Goal: Transaction & Acquisition: Book appointment/travel/reservation

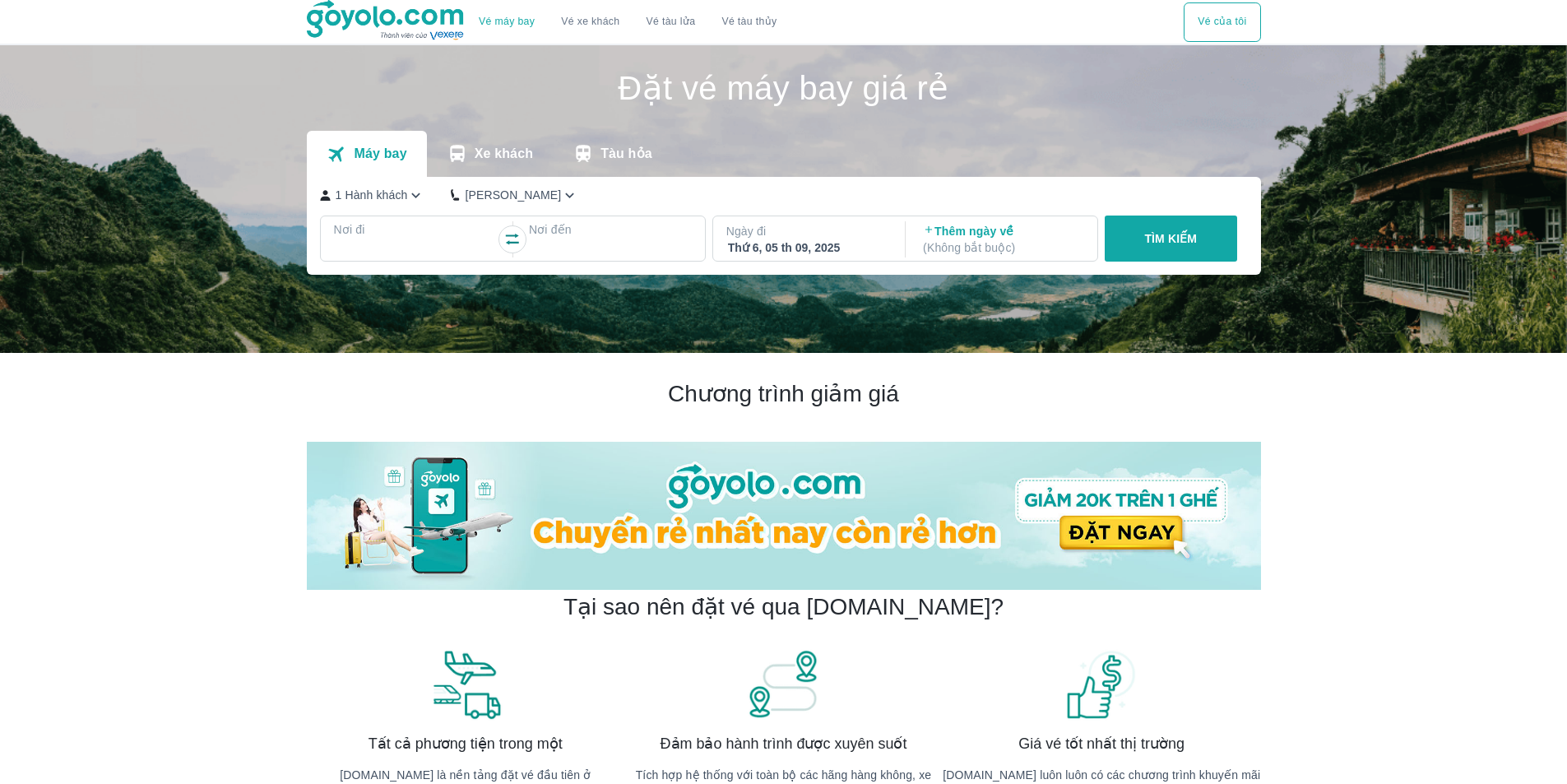
click at [469, 159] on icon "transportation tabs" at bounding box center [457, 153] width 21 height 21
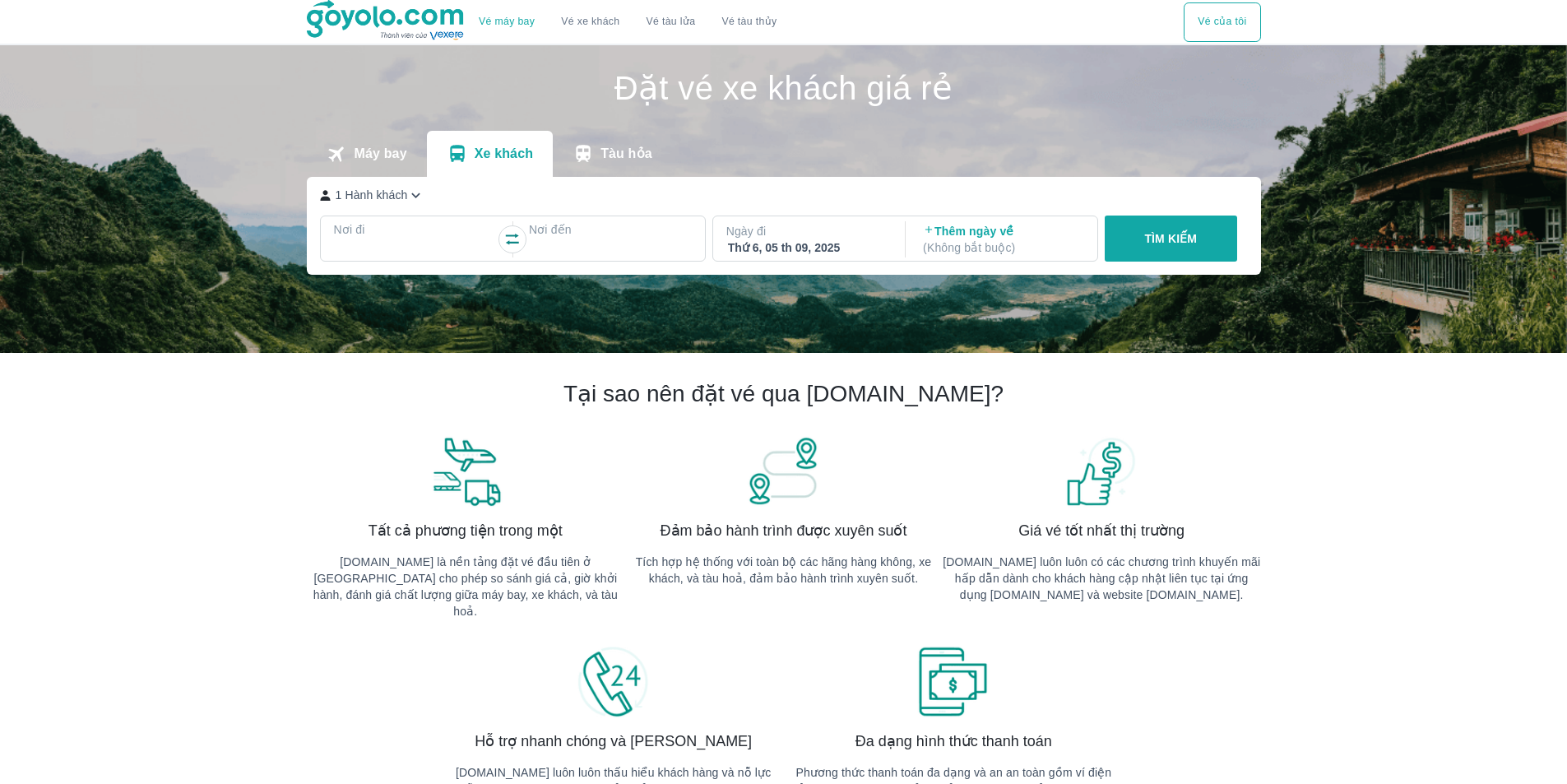
click at [598, 152] on button "Tàu hỏa" at bounding box center [612, 153] width 119 height 46
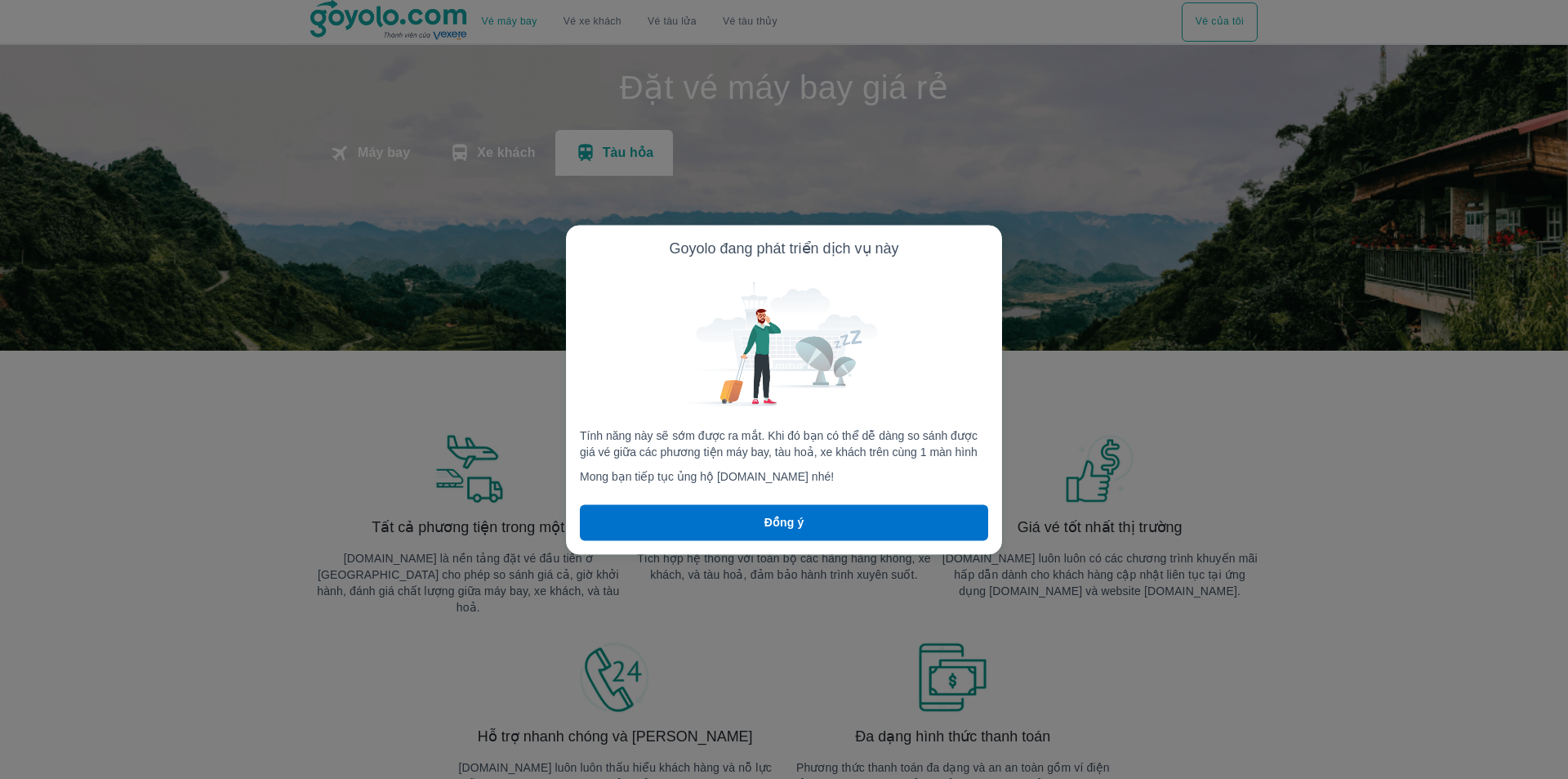
click at [663, 525] on button "Đồng ý" at bounding box center [784, 522] width 409 height 36
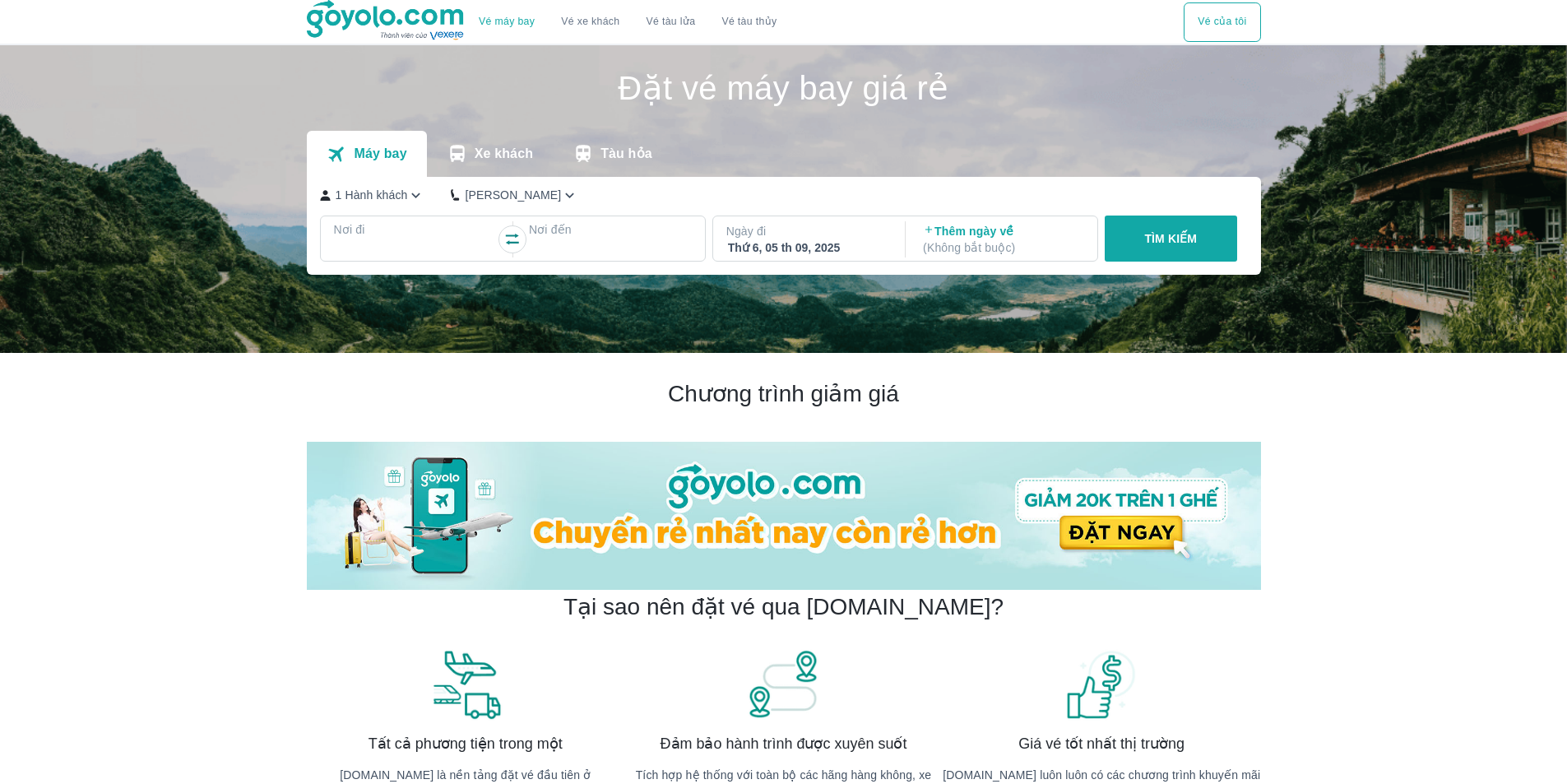
click at [739, 93] on h1 "Đặt vé máy bay giá rẻ" at bounding box center [784, 89] width 955 height 33
click at [273, 61] on img at bounding box center [784, 199] width 1567 height 308
click at [415, 242] on div at bounding box center [416, 249] width 160 height 20
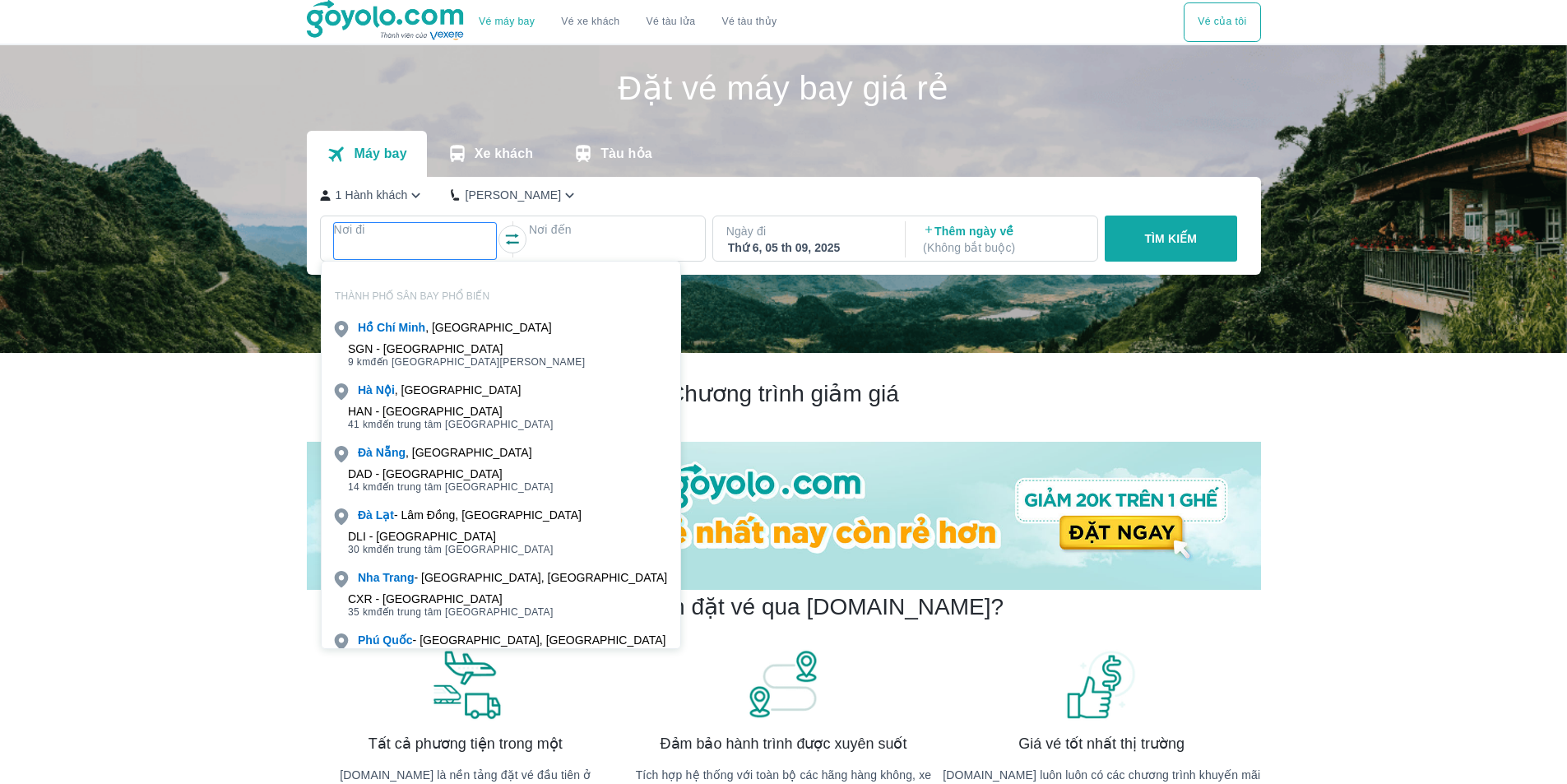
scroll to position [95, 0]
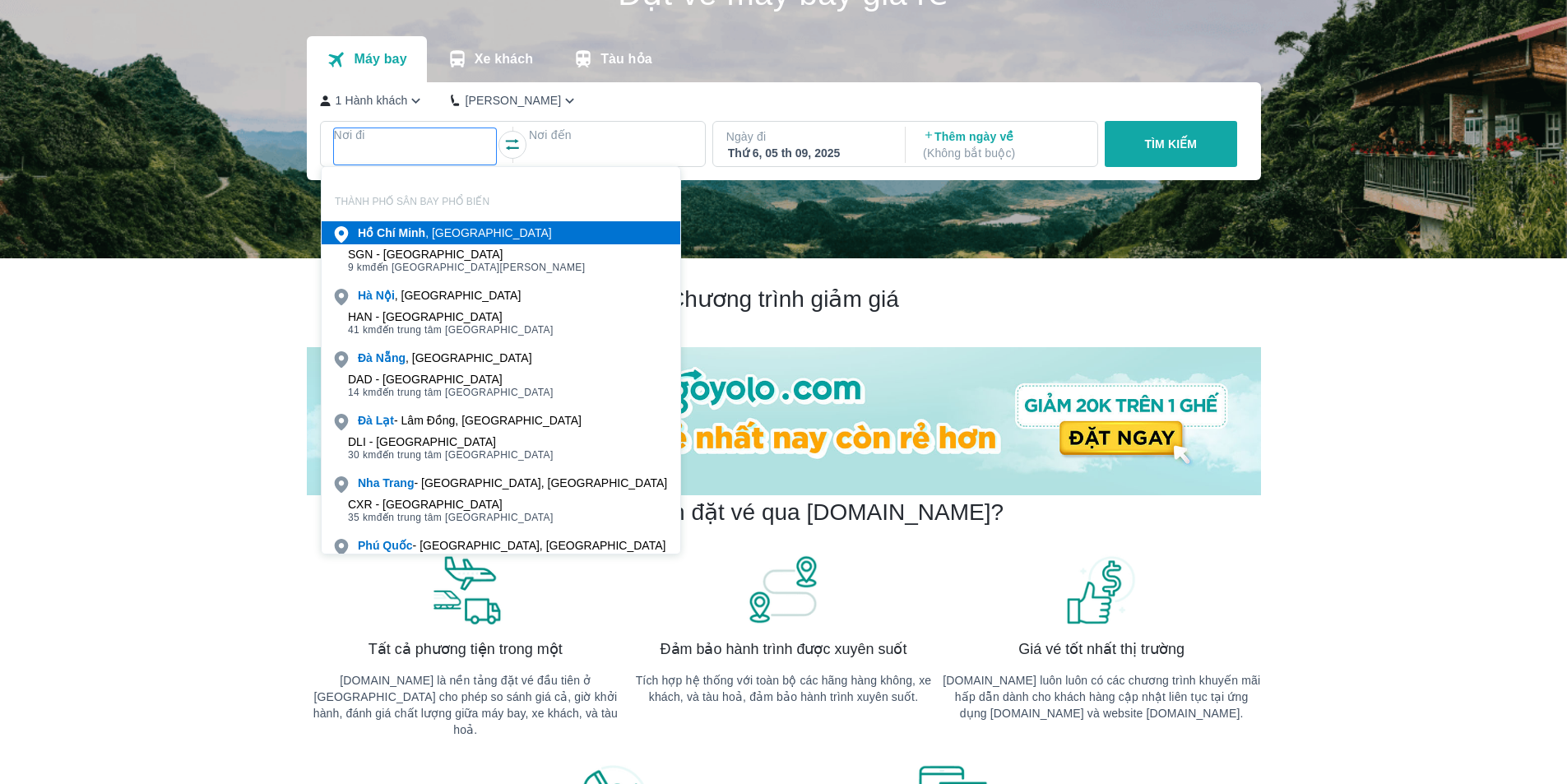
click at [426, 240] on div "Hồ Chí Minh , Việt nam" at bounding box center [454, 232] width 194 height 17
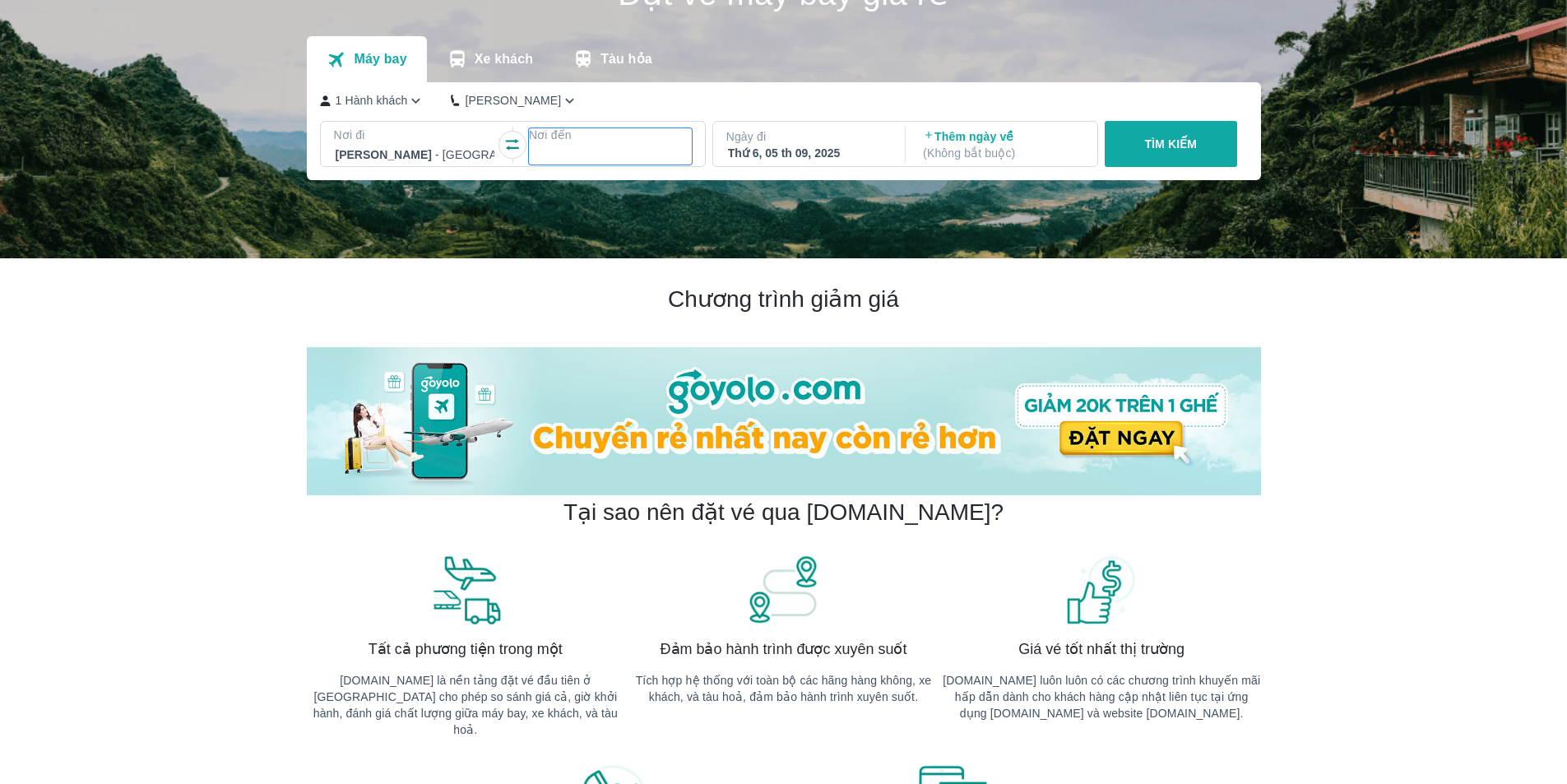
click at [581, 158] on div at bounding box center [611, 154] width 160 height 20
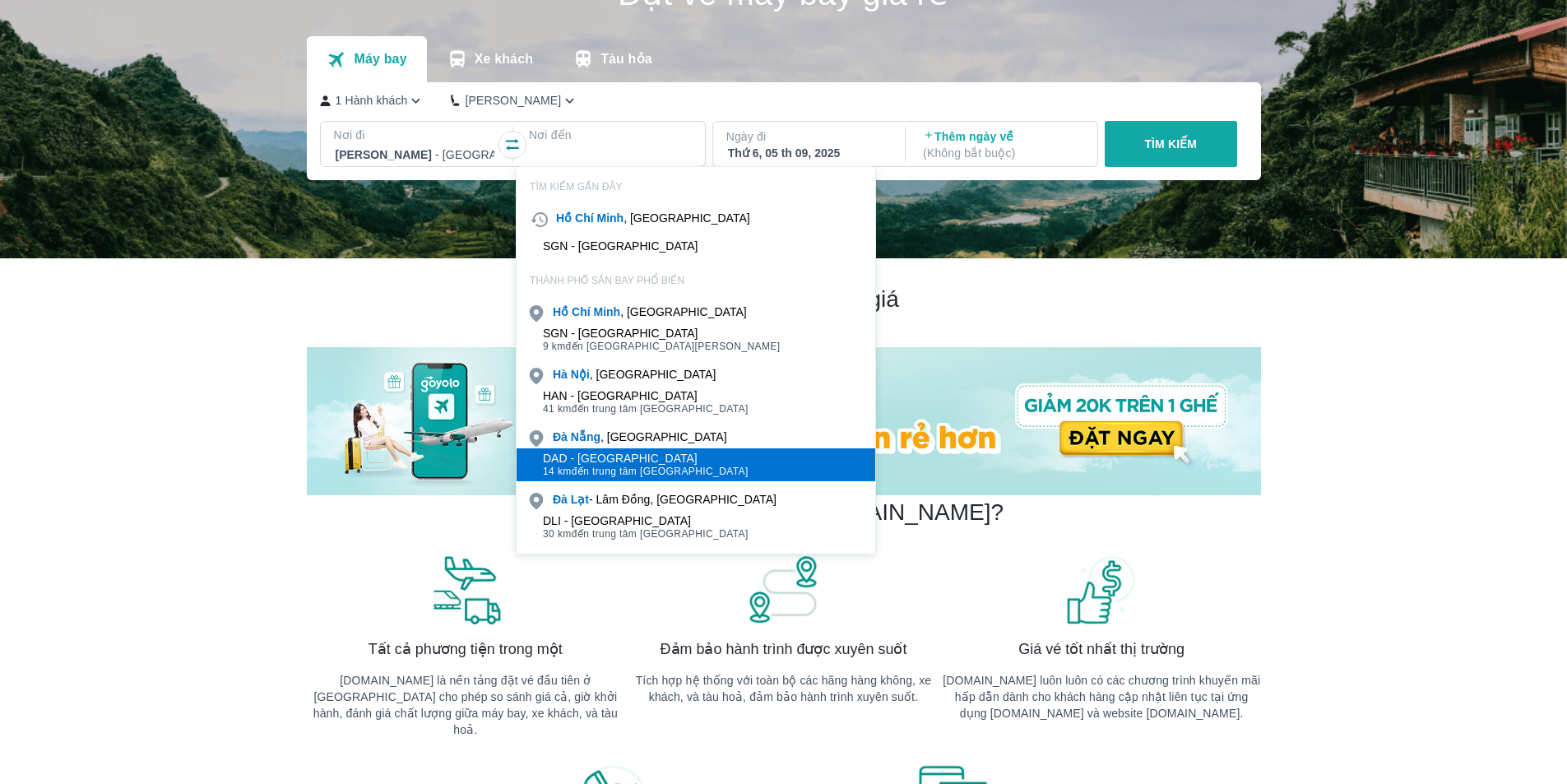
click at [643, 453] on div "DAD - Sân bay Đà Nẵng" at bounding box center [646, 458] width 205 height 13
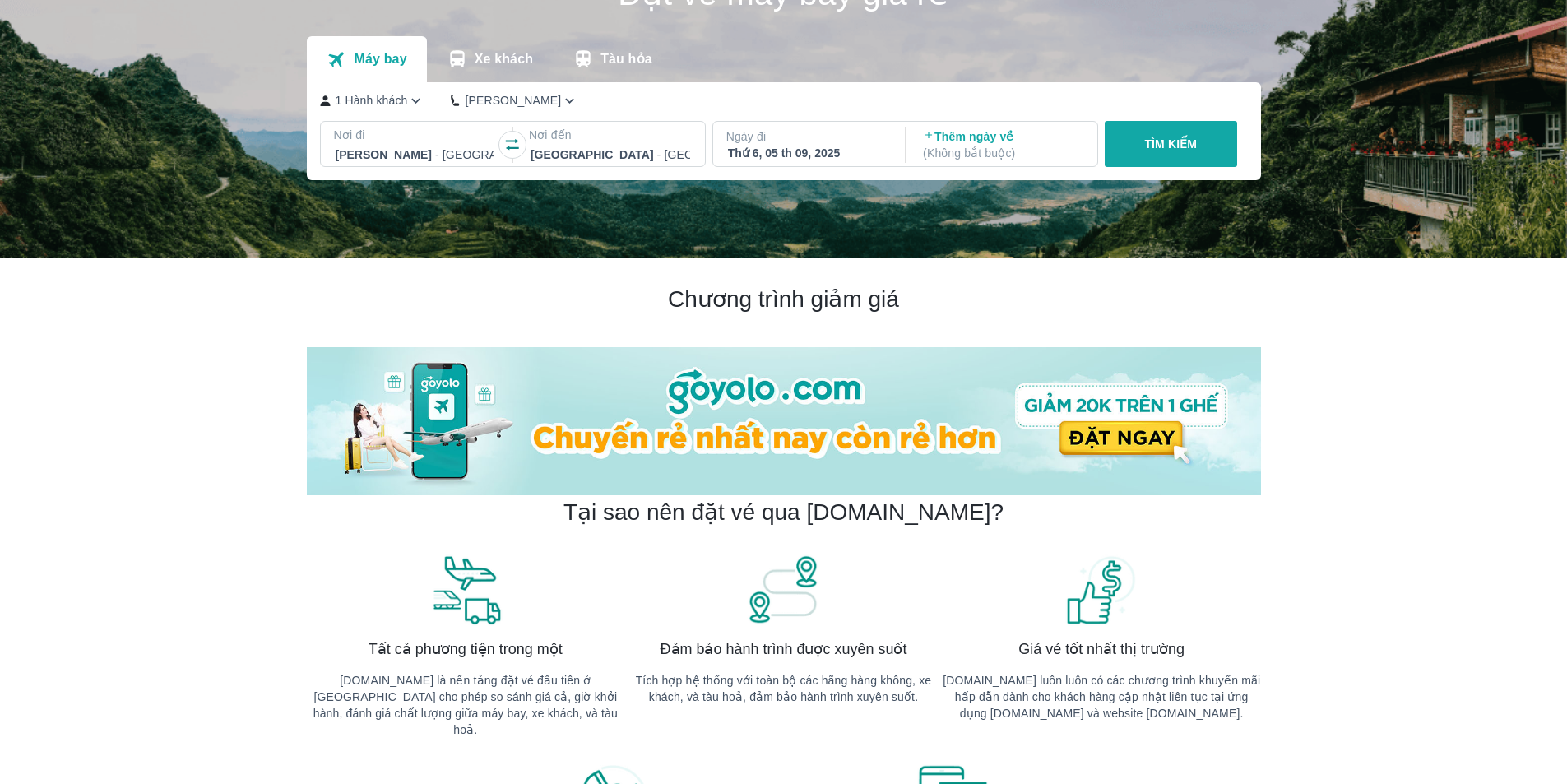
click at [771, 153] on div "Thứ 6, 05 th 09, 2025" at bounding box center [808, 153] width 160 height 17
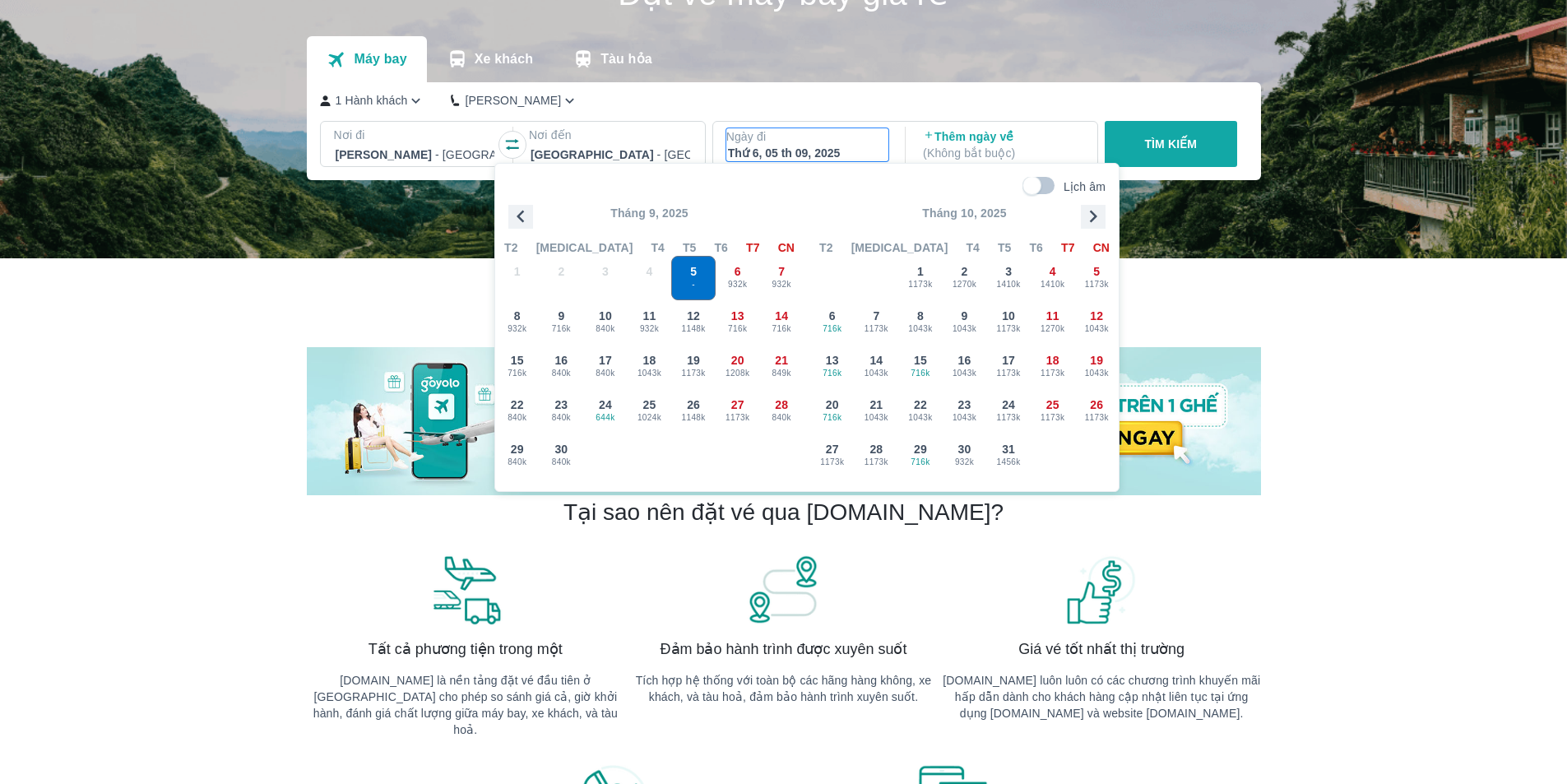
click at [1050, 189] on input "Lịch âm" at bounding box center [1032, 186] width 57 height 18
checkbox input "true"
click at [685, 410] on div "26 1148k 5" at bounding box center [693, 410] width 43 height 43
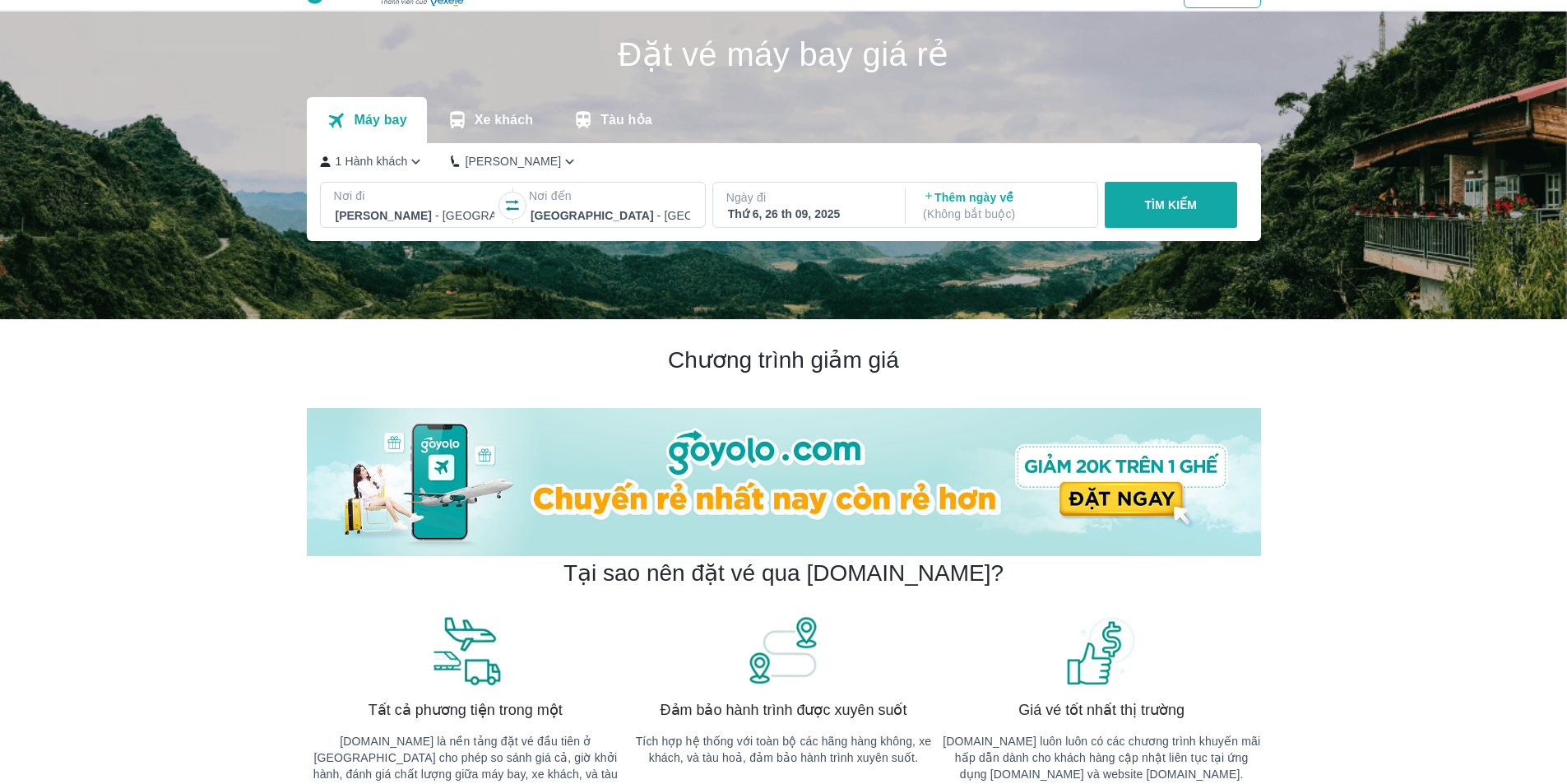
scroll to position [0, 0]
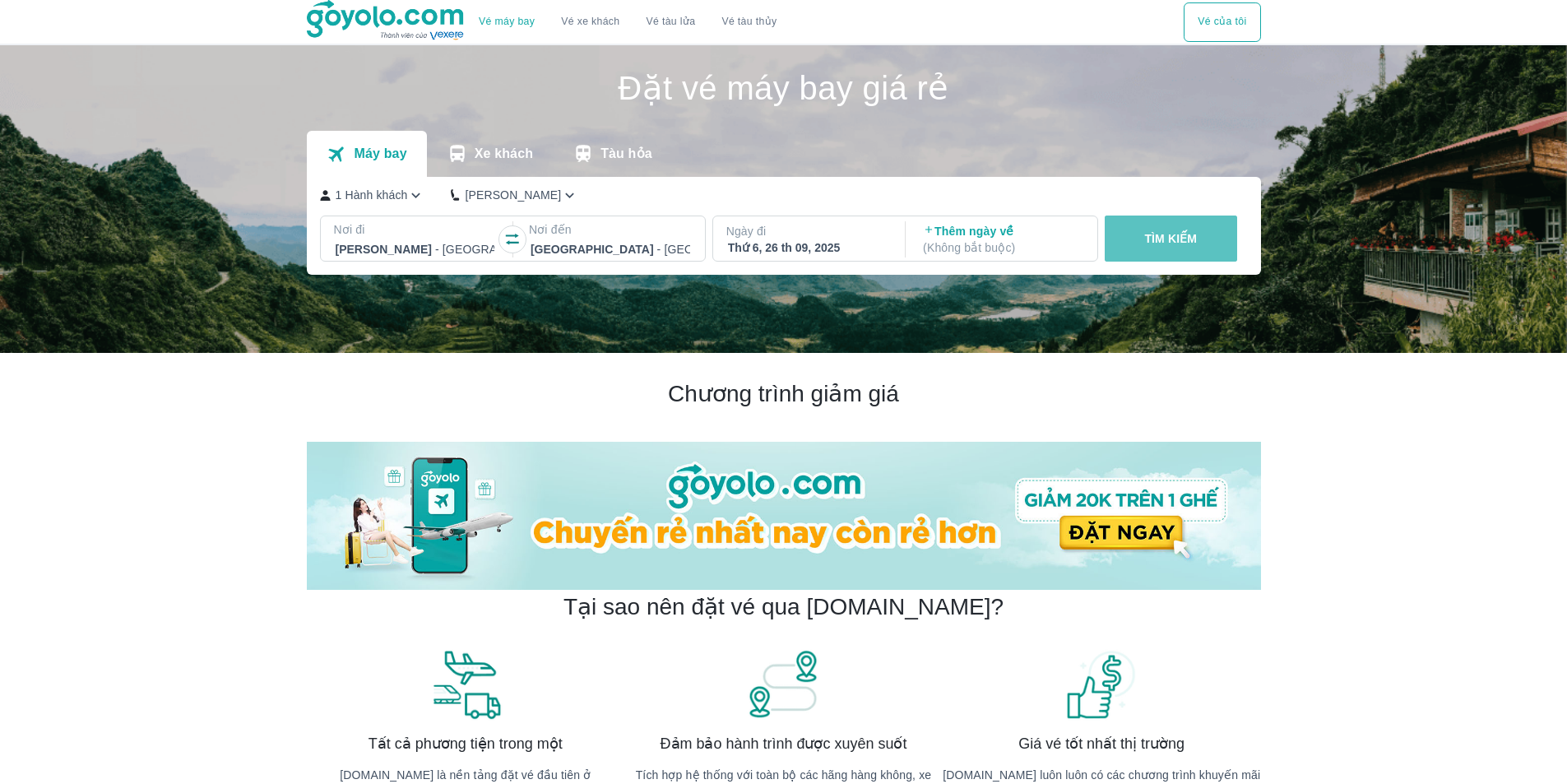
click at [1192, 248] on button "TÌM KIẾM" at bounding box center [1170, 239] width 132 height 46
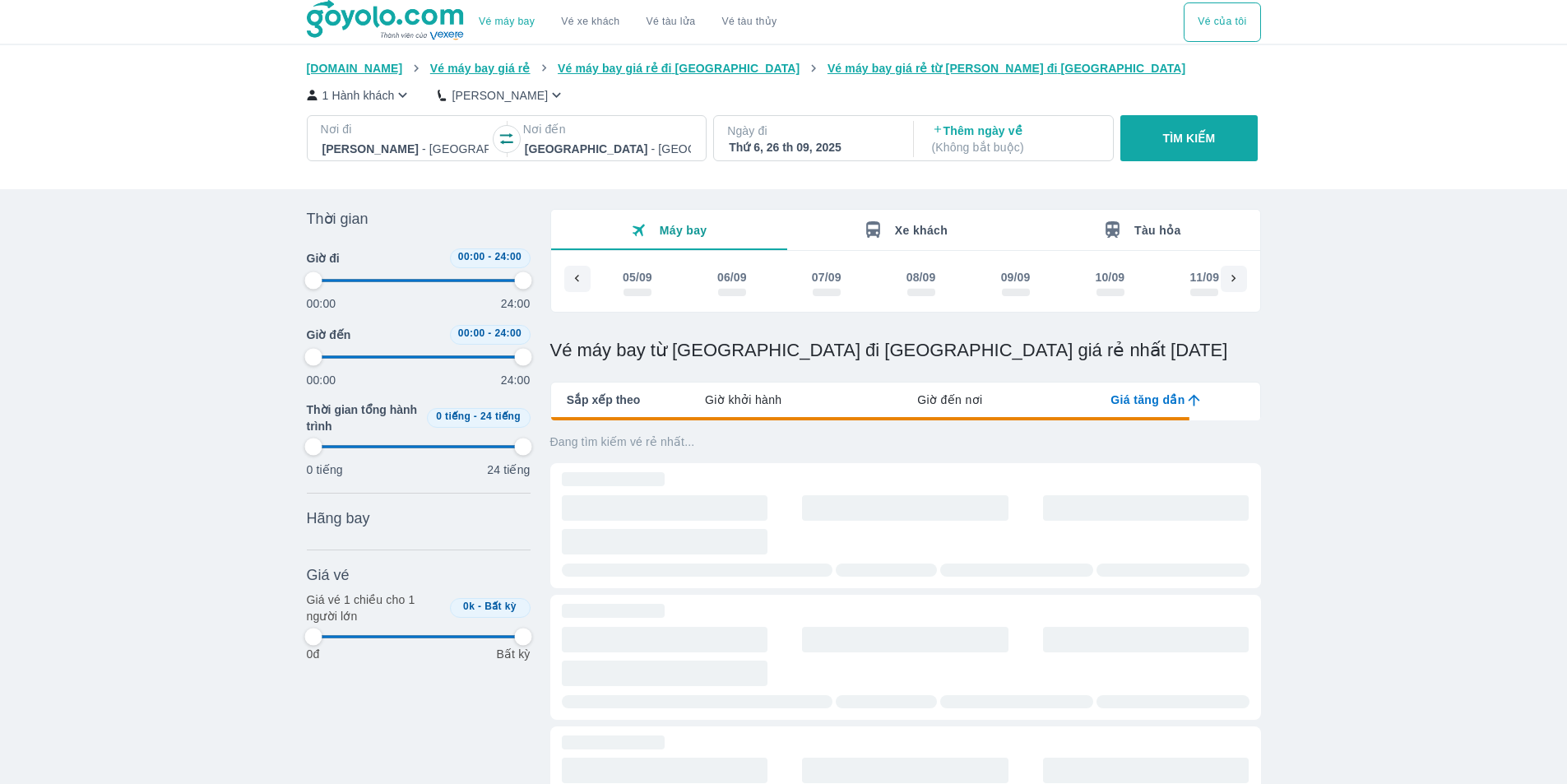
scroll to position [0, 1571]
type input "97.9166666666667"
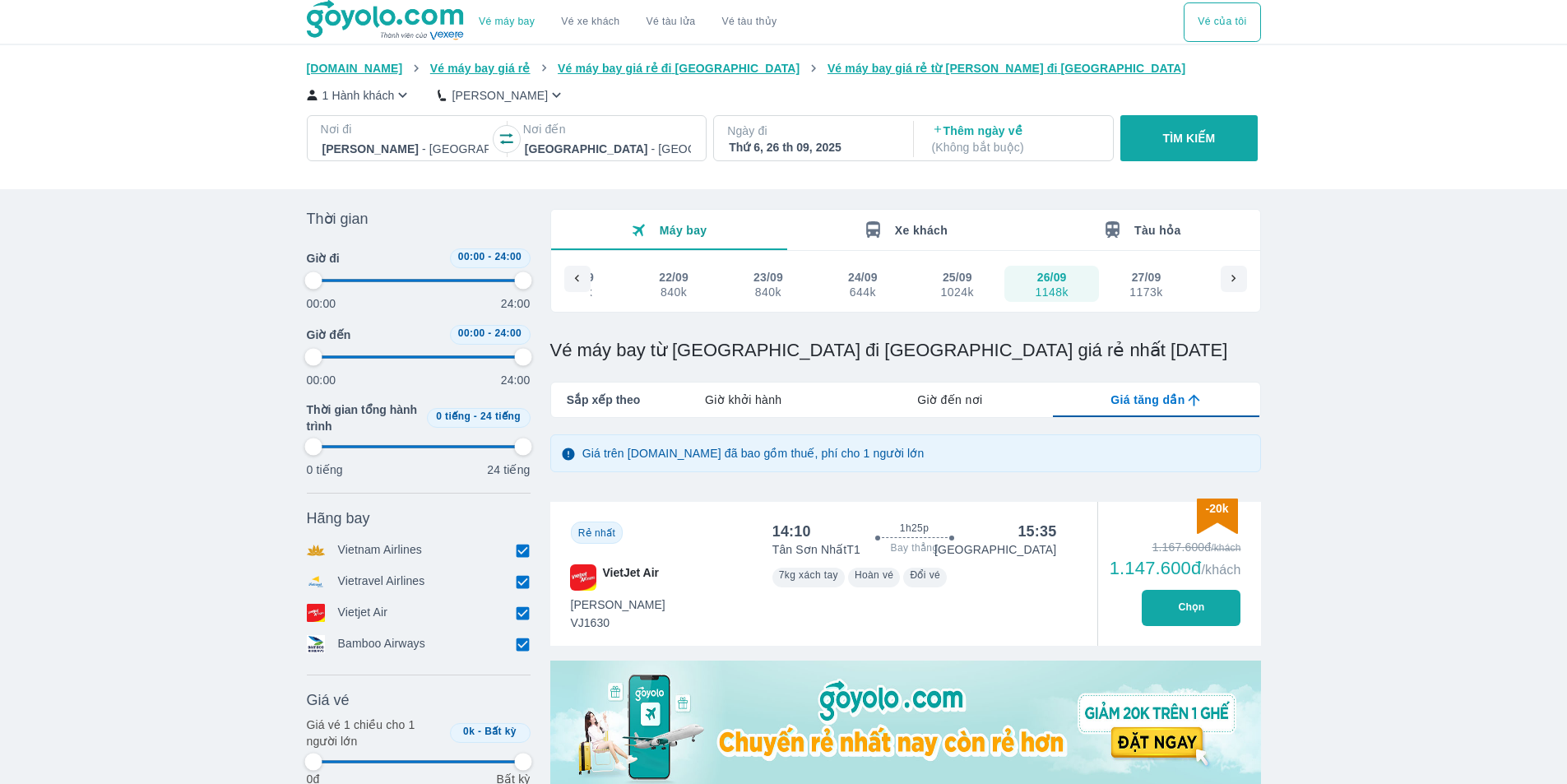
type input "97.9166666666667"
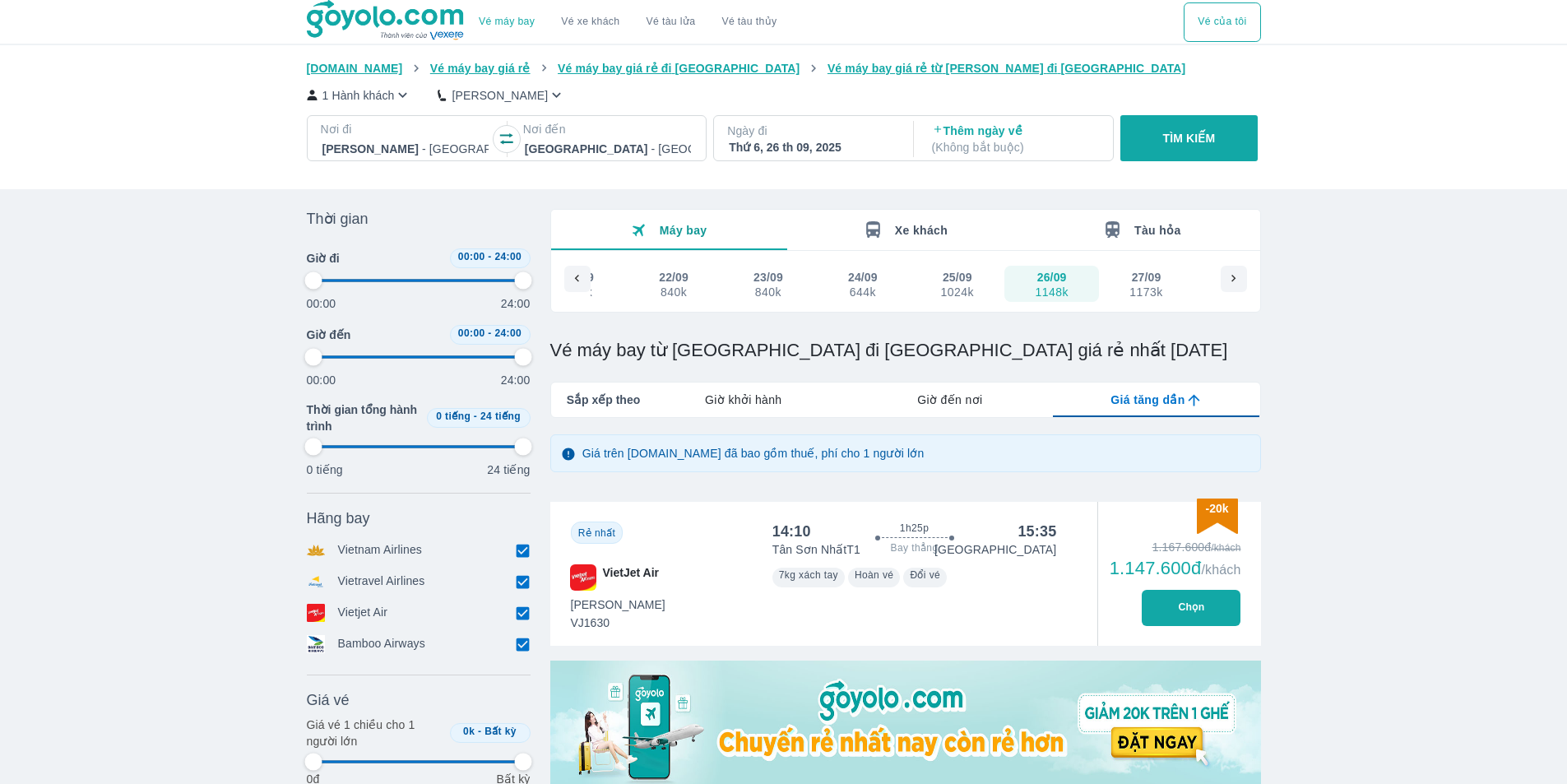
type input "97.9166666666667"
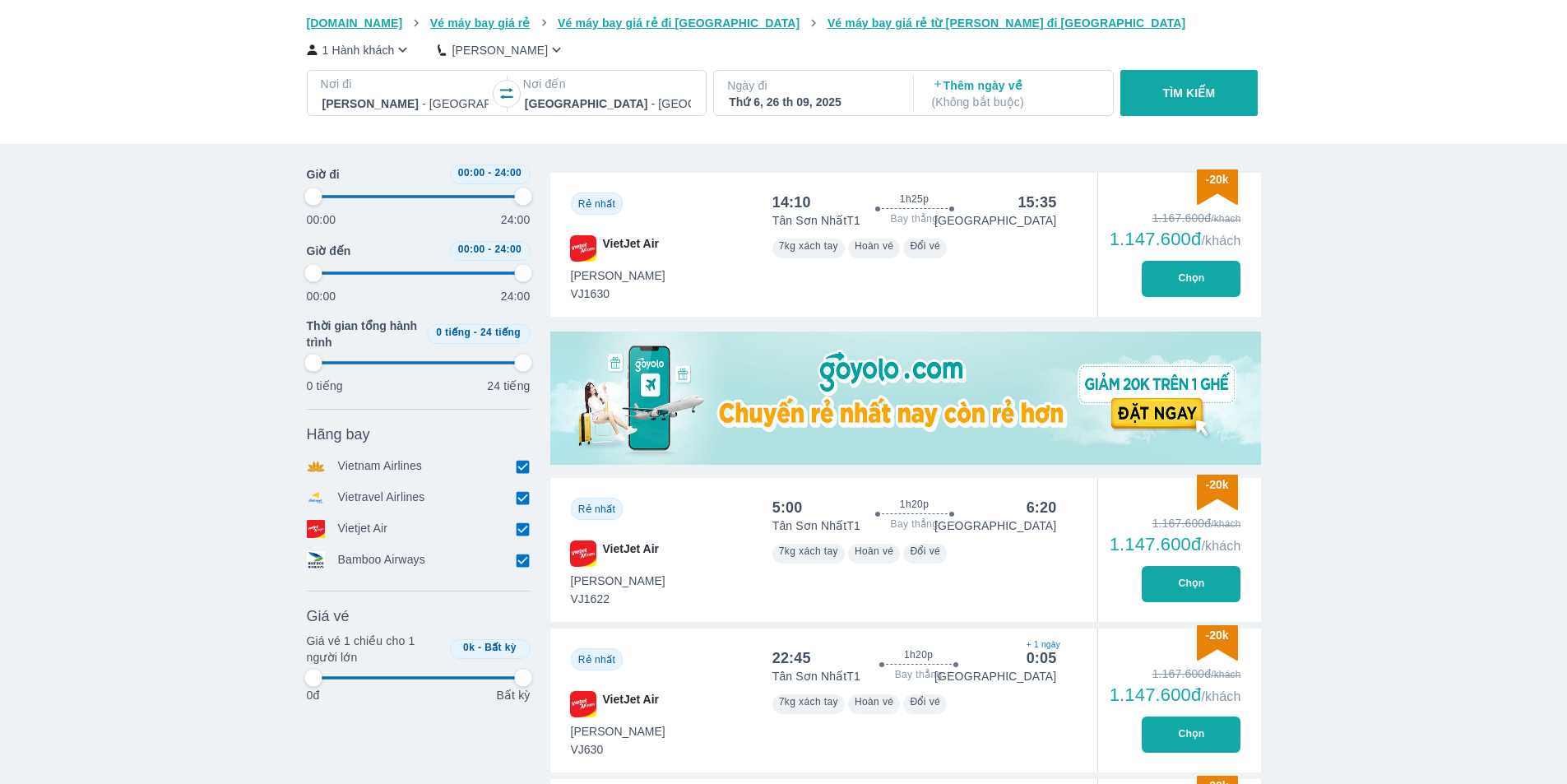
type input "97.9166666666667"
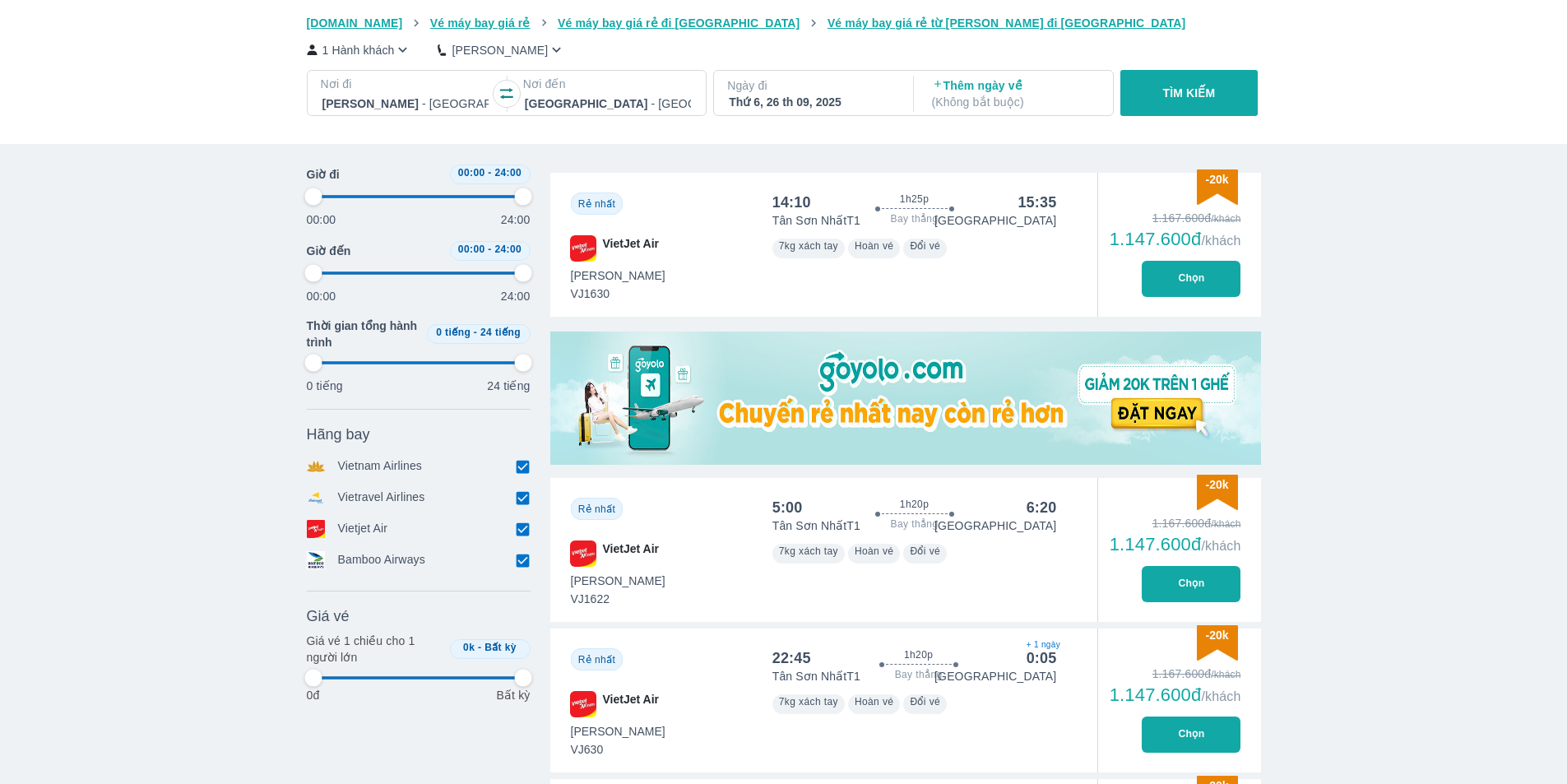
type input "97.9166666666667"
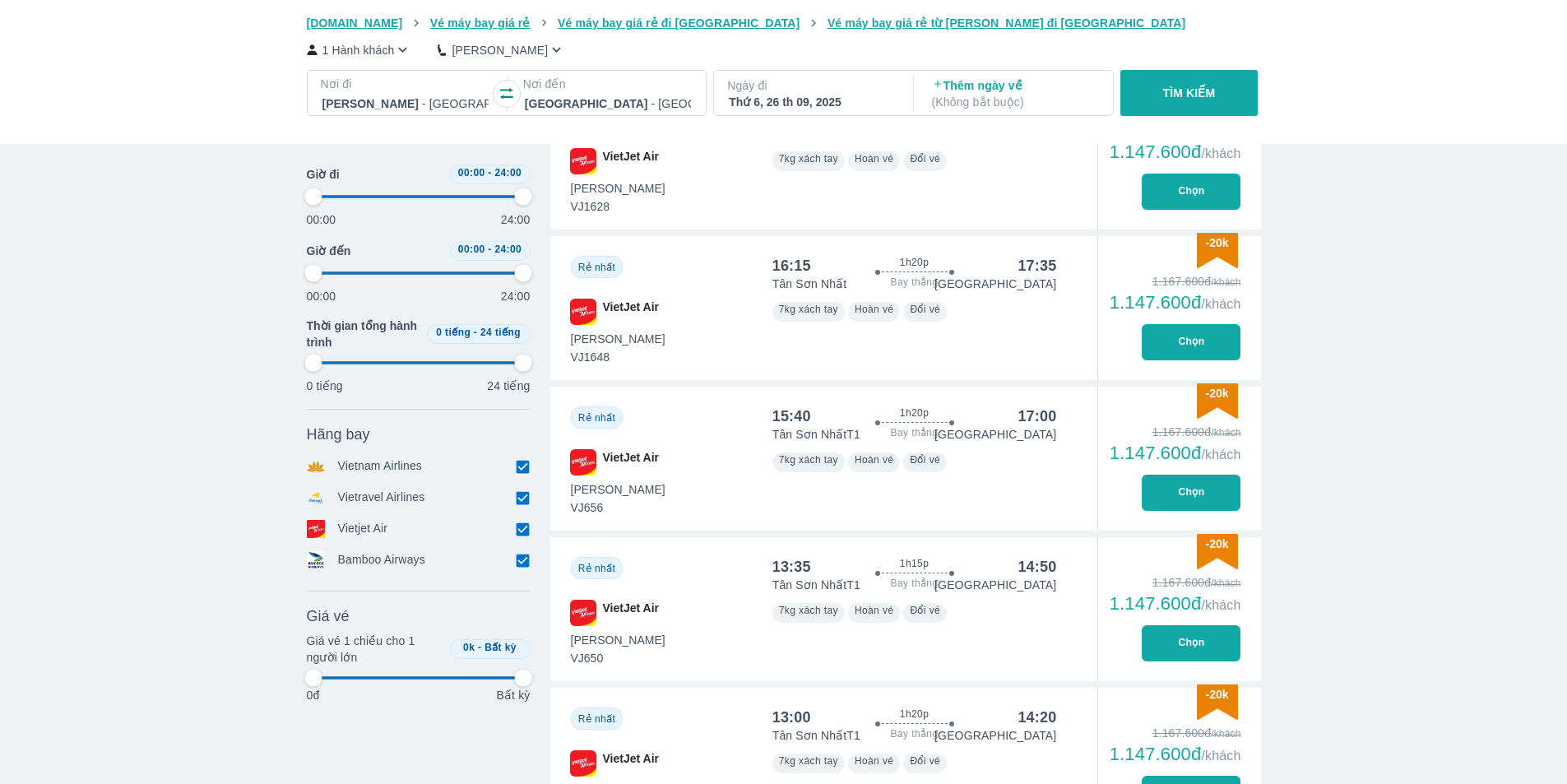
scroll to position [1315, 0]
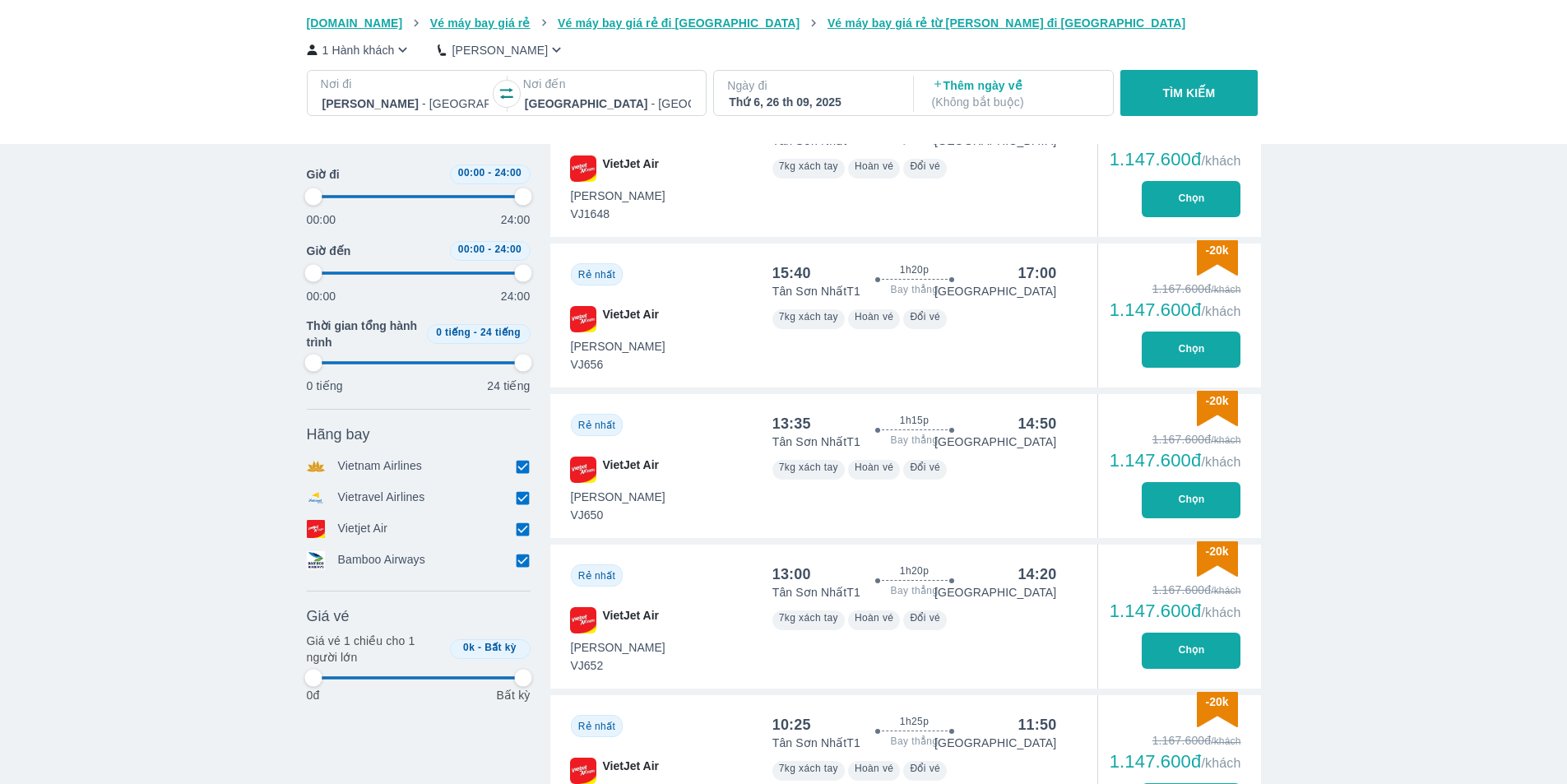
type input "97.9166666666667"
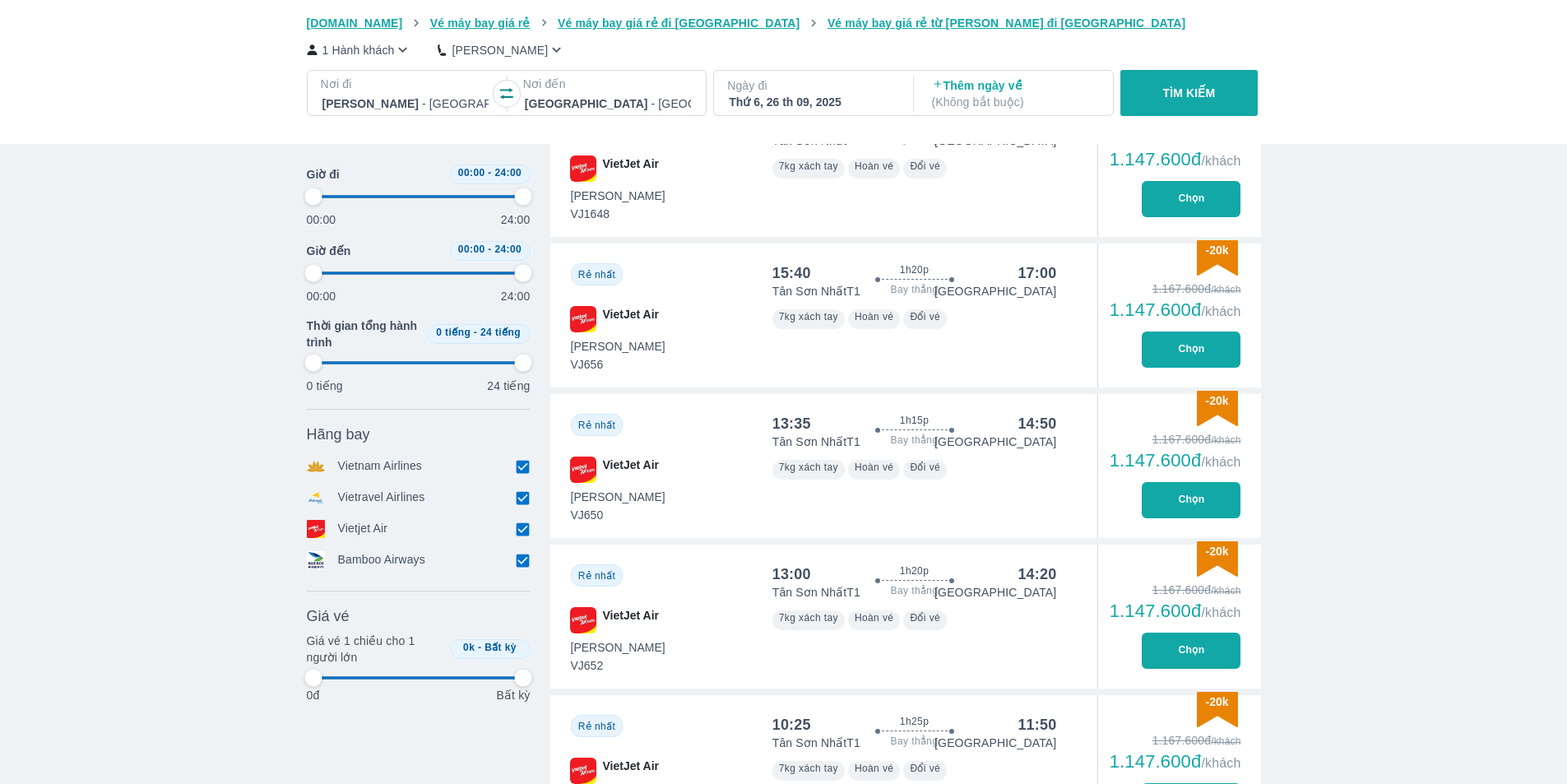
type input "97.9166666666667"
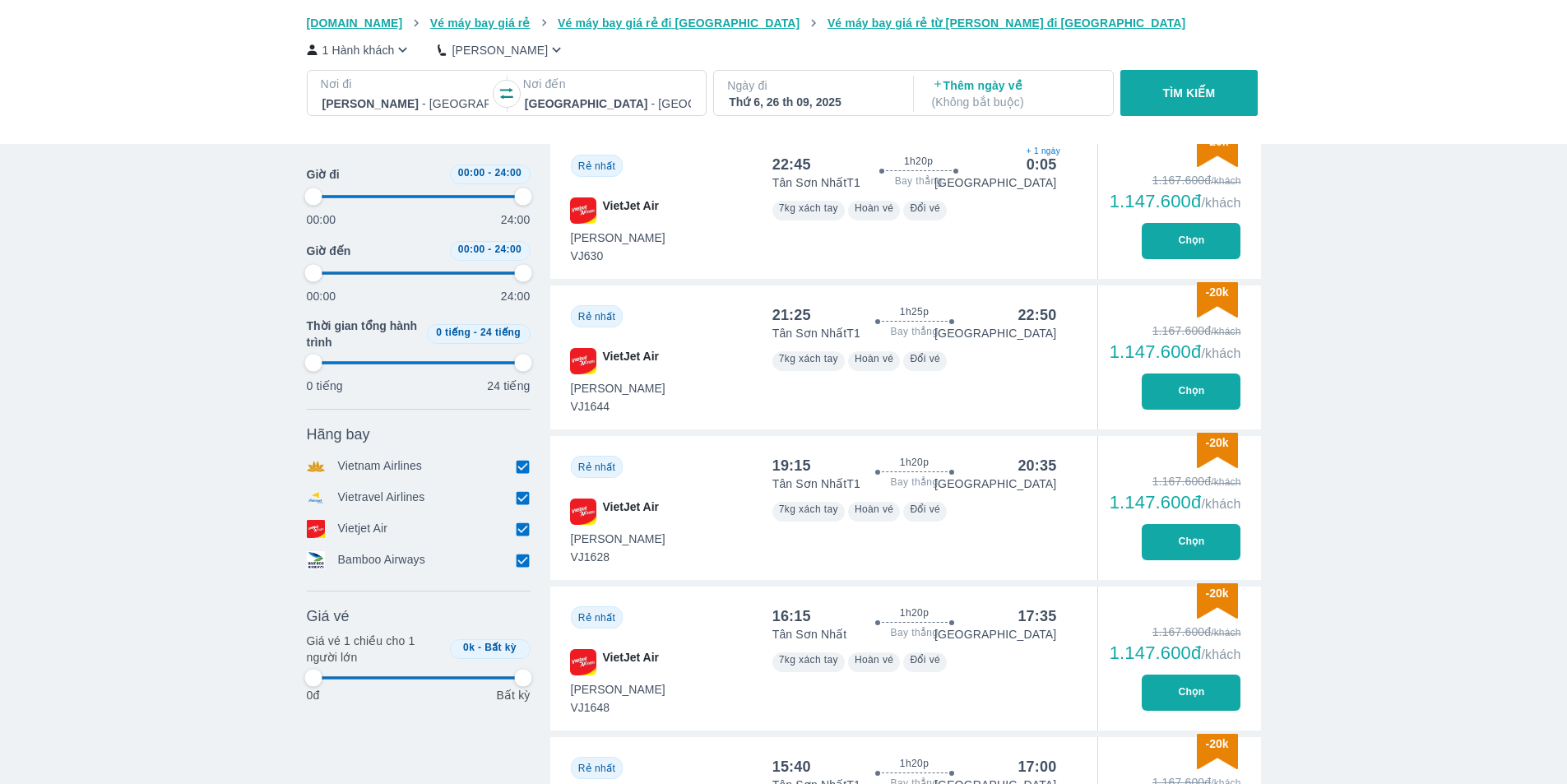
type input "97.9166666666667"
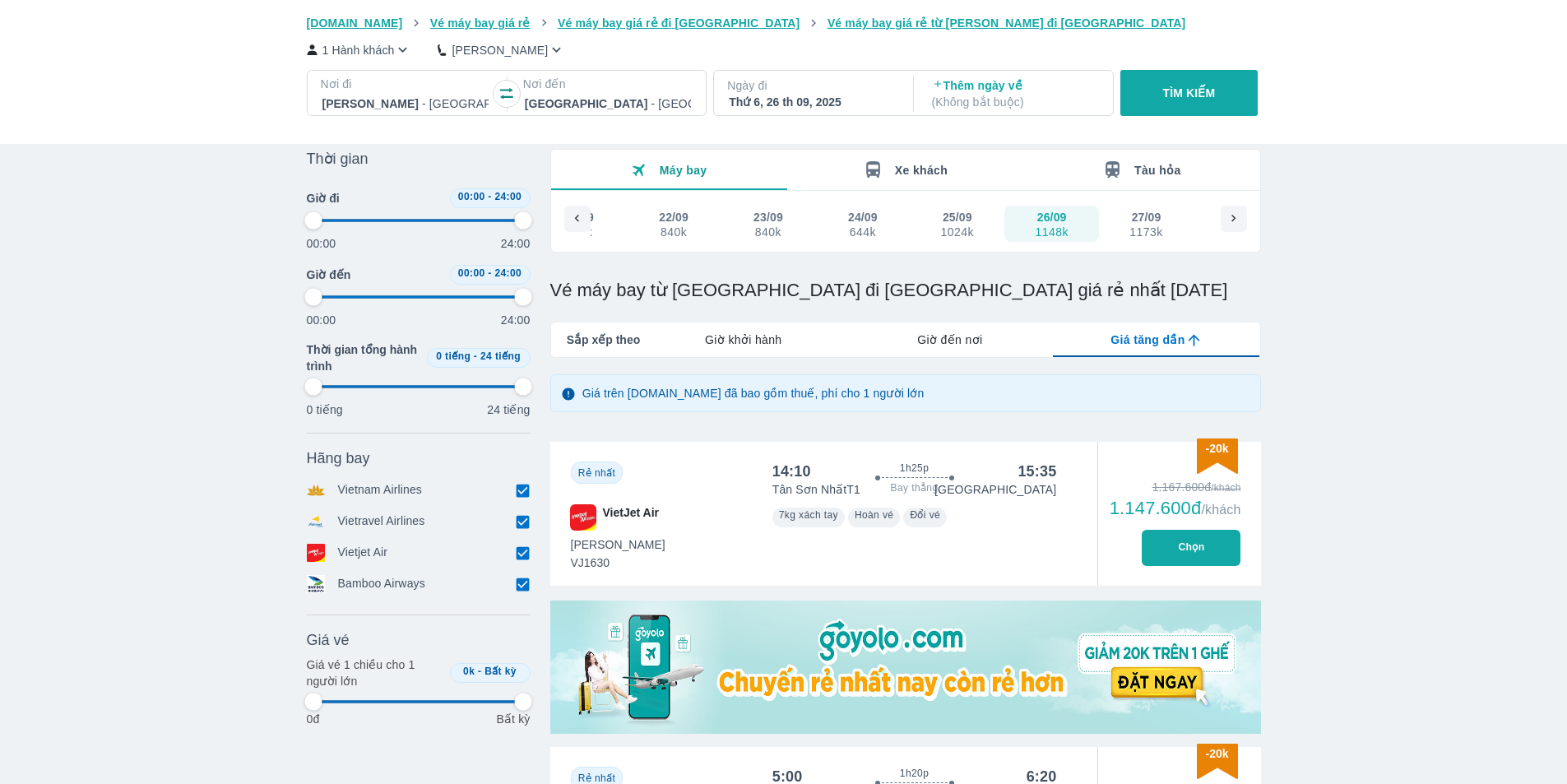
scroll to position [0, 0]
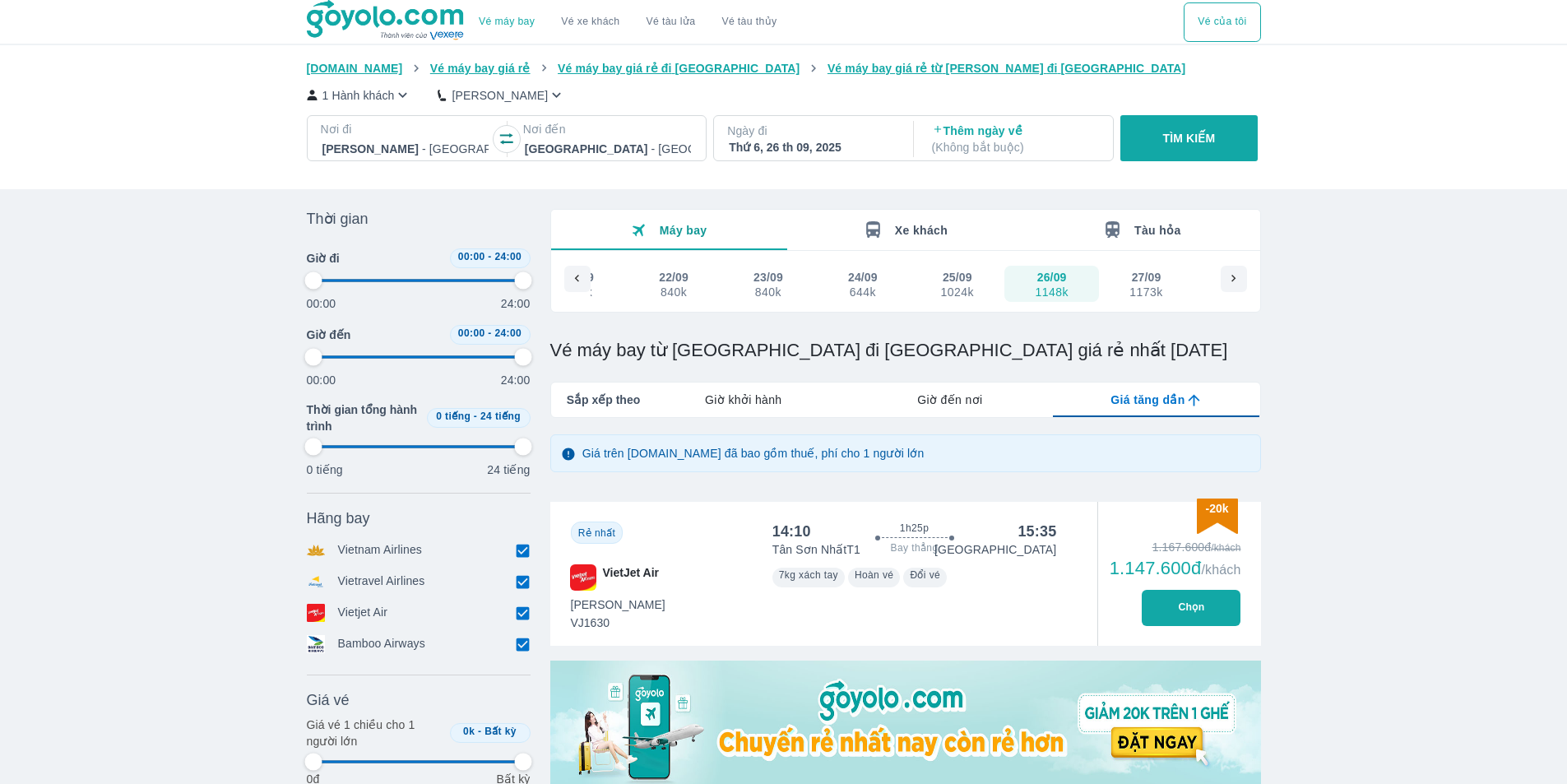
type input "97.9166666666667"
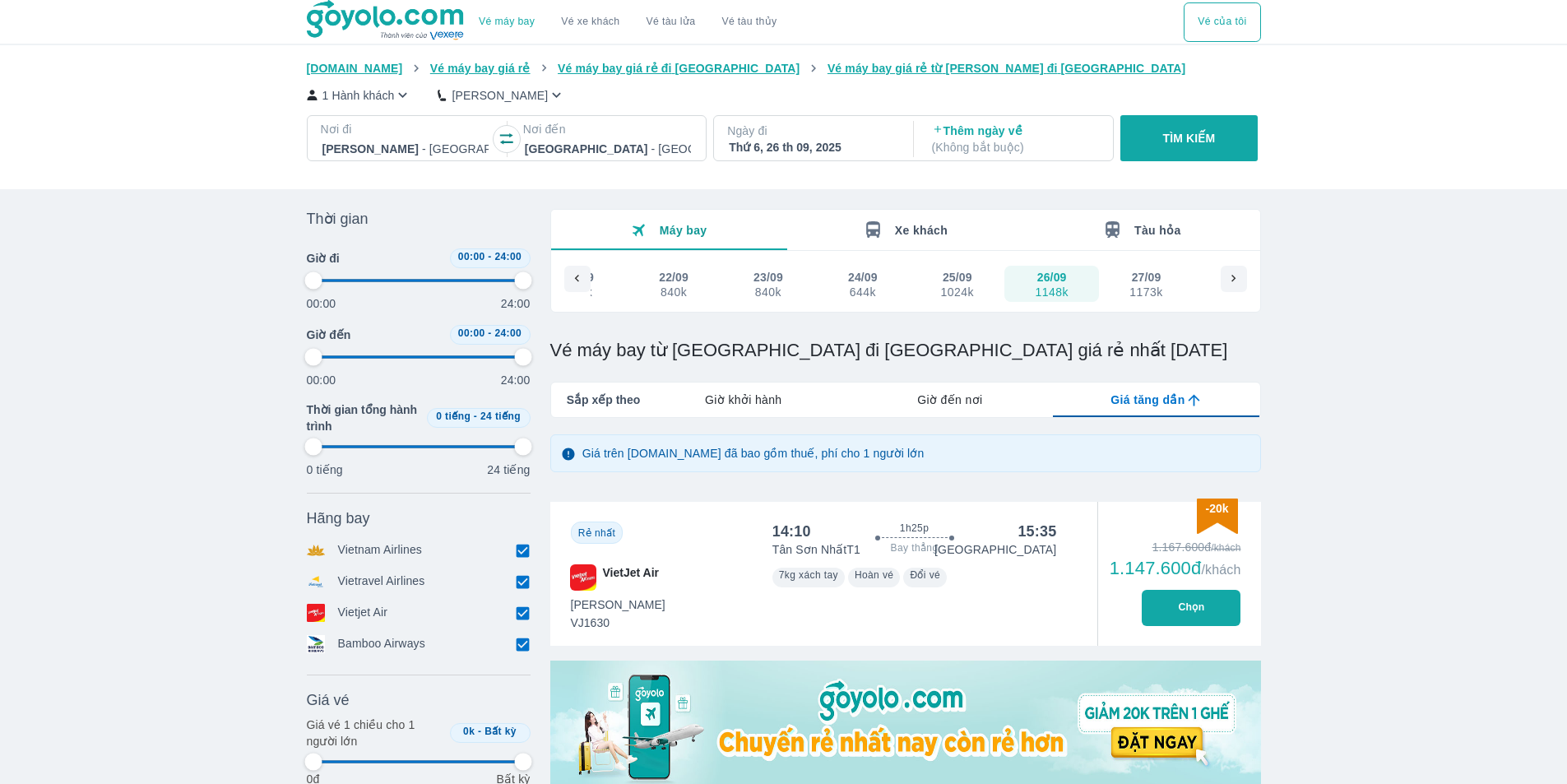
type input "97.9166666666667"
click at [387, 22] on img at bounding box center [387, 20] width 160 height 41
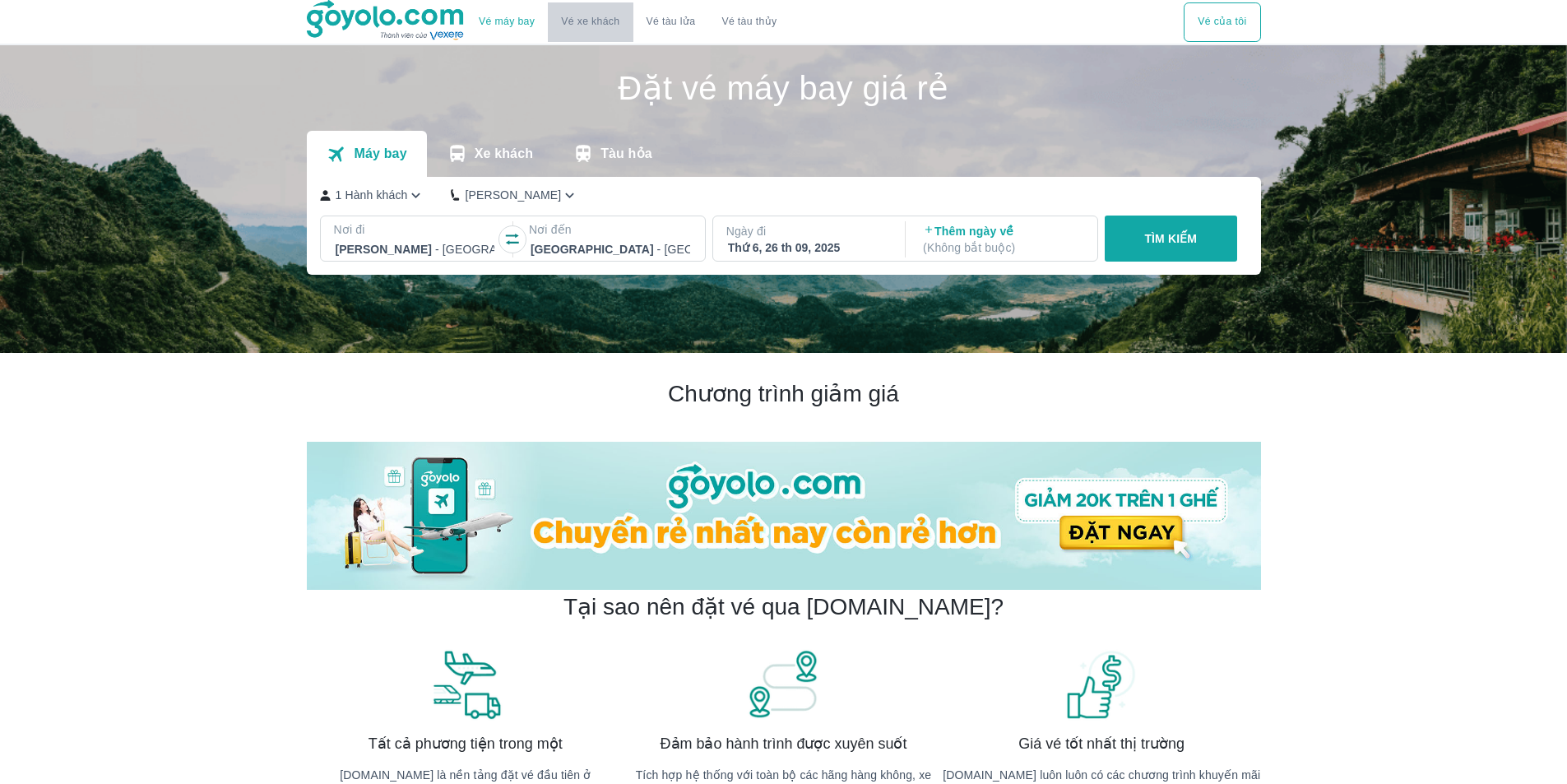
click at [571, 24] on link "Vé xe khách" at bounding box center [590, 22] width 59 height 12
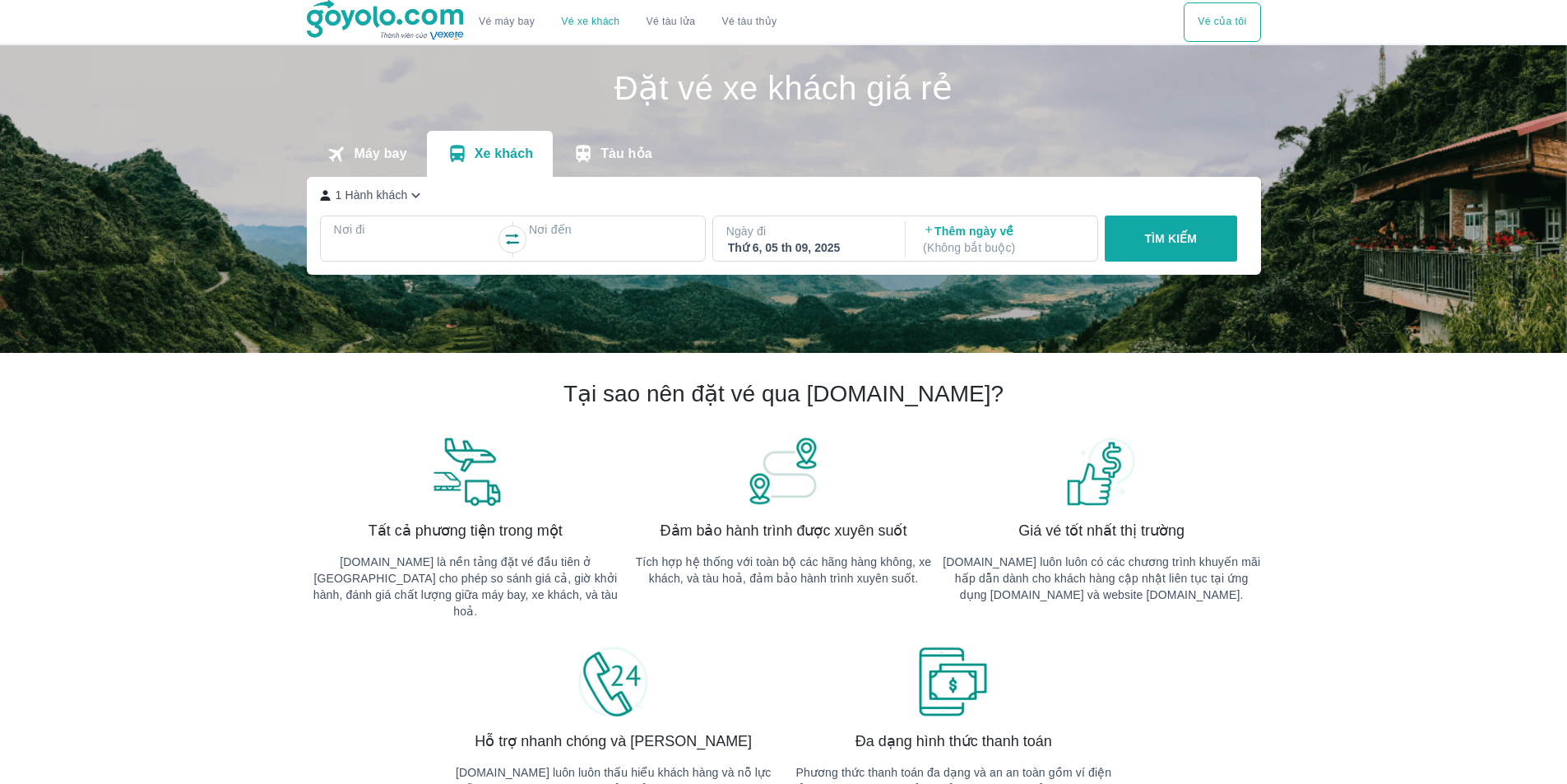
click at [669, 19] on link "Vé tàu lửa" at bounding box center [671, 22] width 75 height 39
click at [681, 25] on link "Vé tàu lửa" at bounding box center [671, 22] width 75 height 39
click at [736, 18] on button "Vé tàu thủy" at bounding box center [748, 22] width 82 height 39
click at [740, 25] on button "Vé tàu thủy" at bounding box center [748, 22] width 82 height 39
